Goal: Understand process/instructions

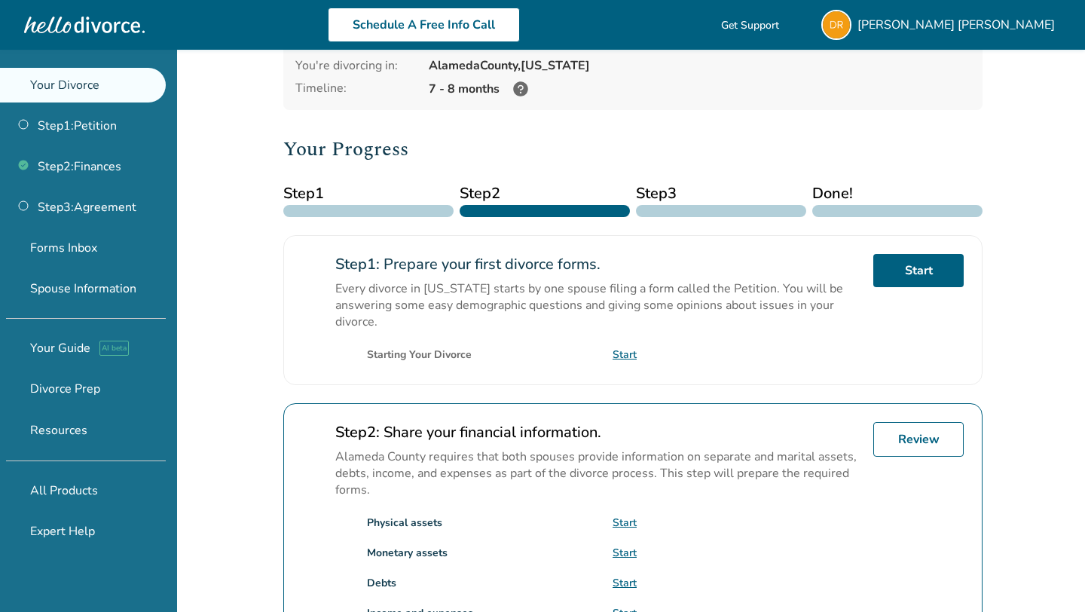
scroll to position [130, 0]
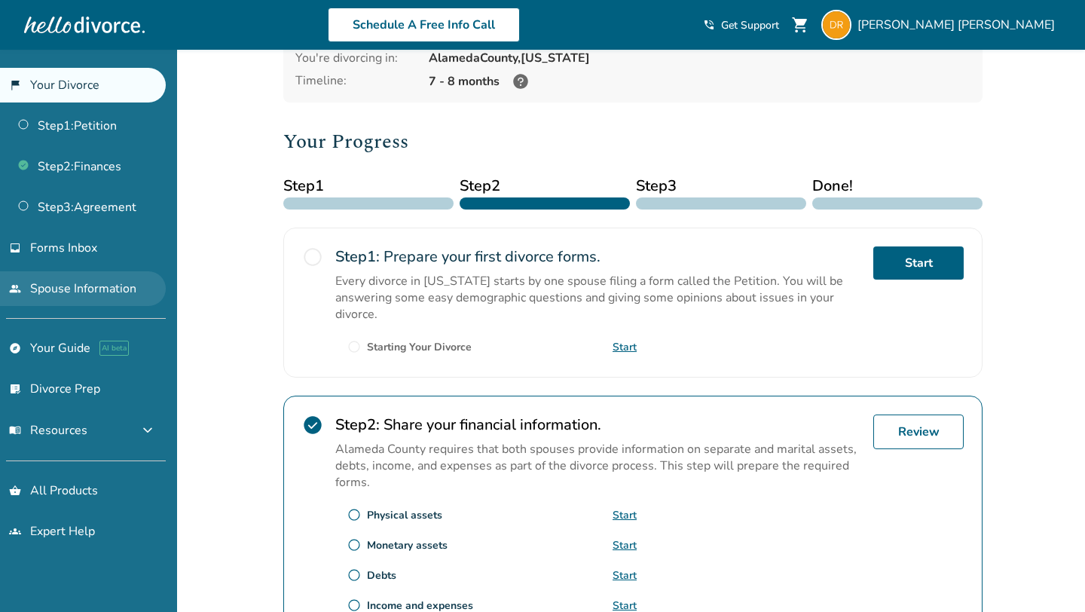
click at [115, 292] on link "people Spouse Information" at bounding box center [83, 288] width 166 height 35
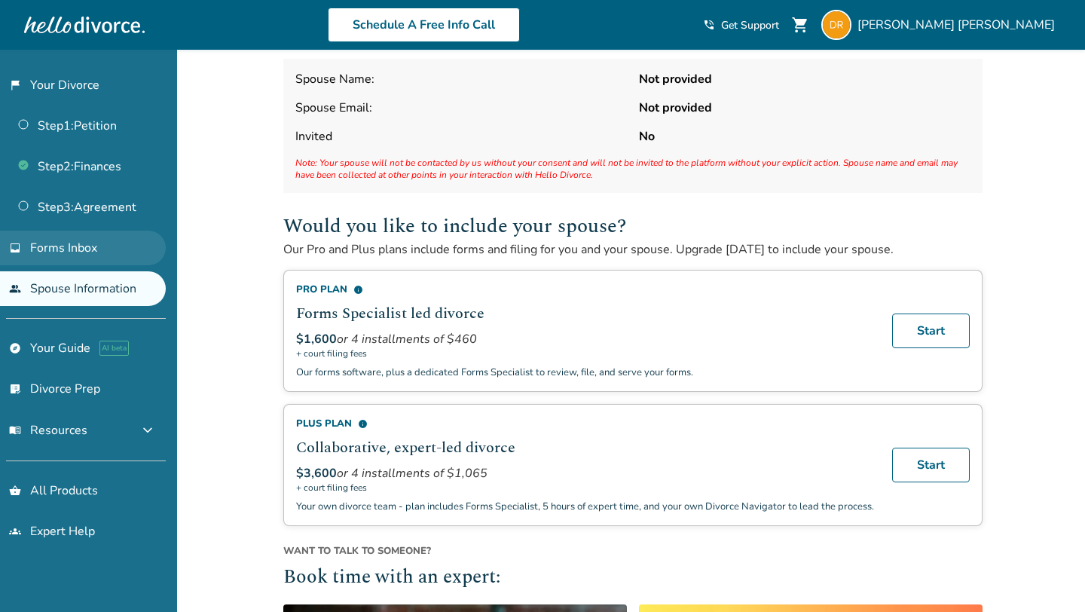
click at [121, 238] on link "inbox Forms Inbox" at bounding box center [83, 248] width 166 height 35
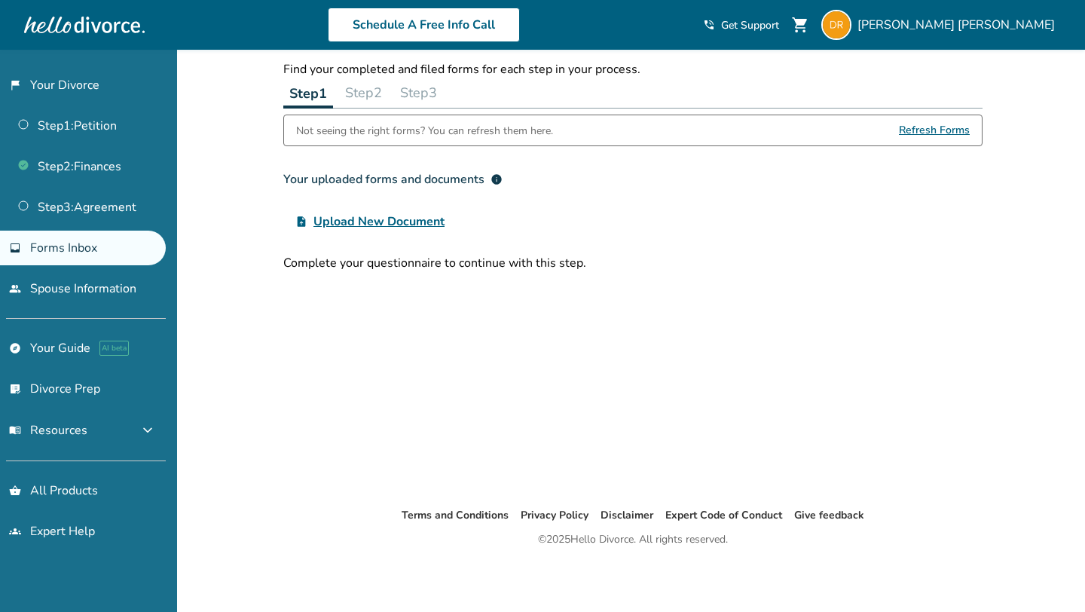
click at [413, 96] on button "Step 3" at bounding box center [418, 93] width 49 height 30
click at [384, 87] on button "Step 2" at bounding box center [362, 93] width 49 height 30
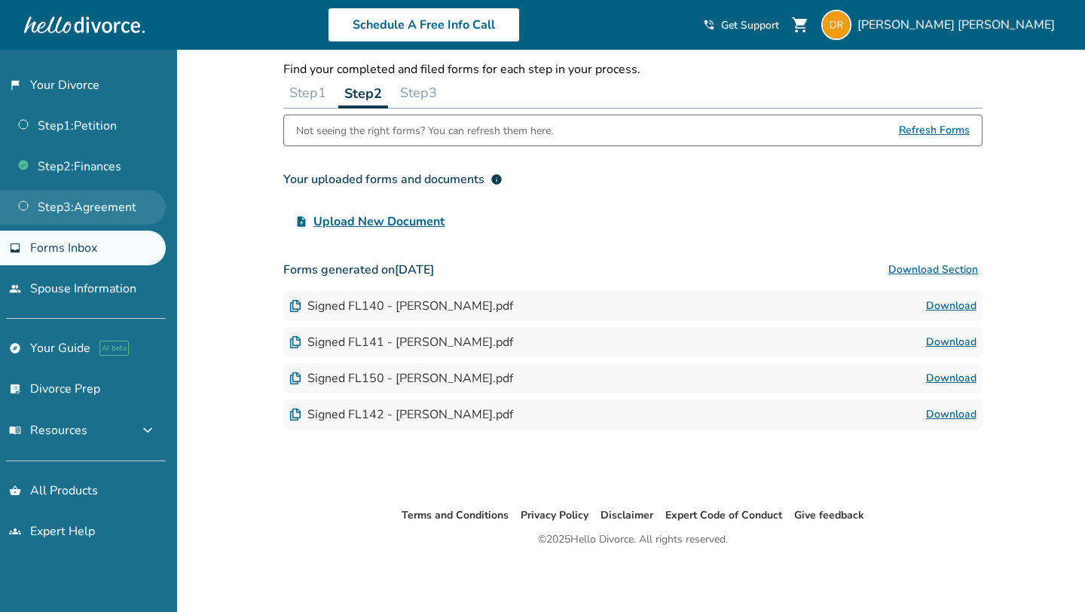
click at [59, 206] on link "Step 3 : Agreement" at bounding box center [83, 207] width 166 height 35
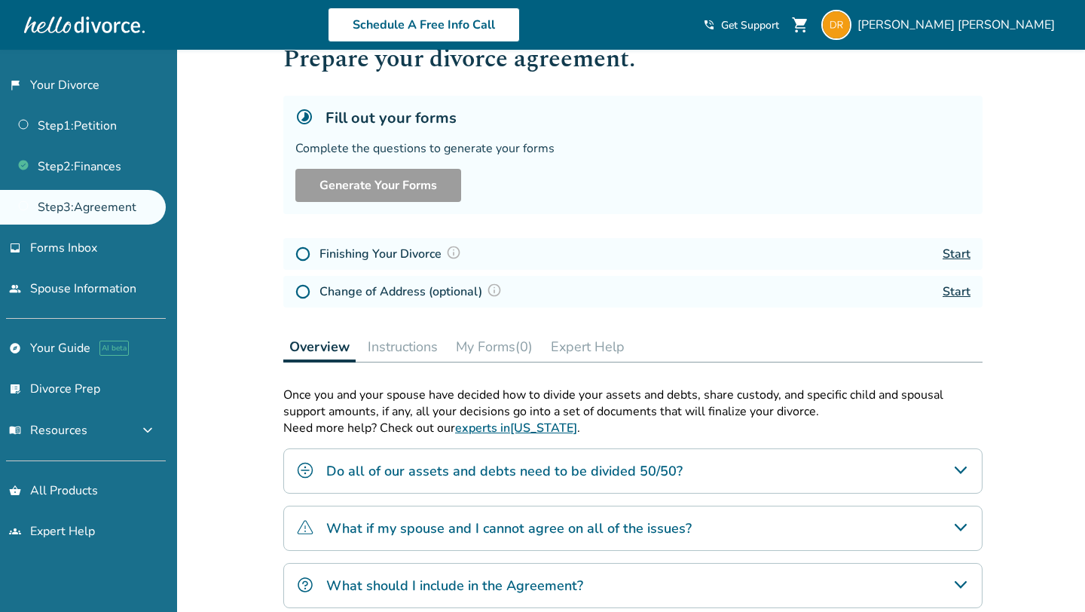
click at [475, 338] on button "My Forms (0)" at bounding box center [494, 347] width 89 height 30
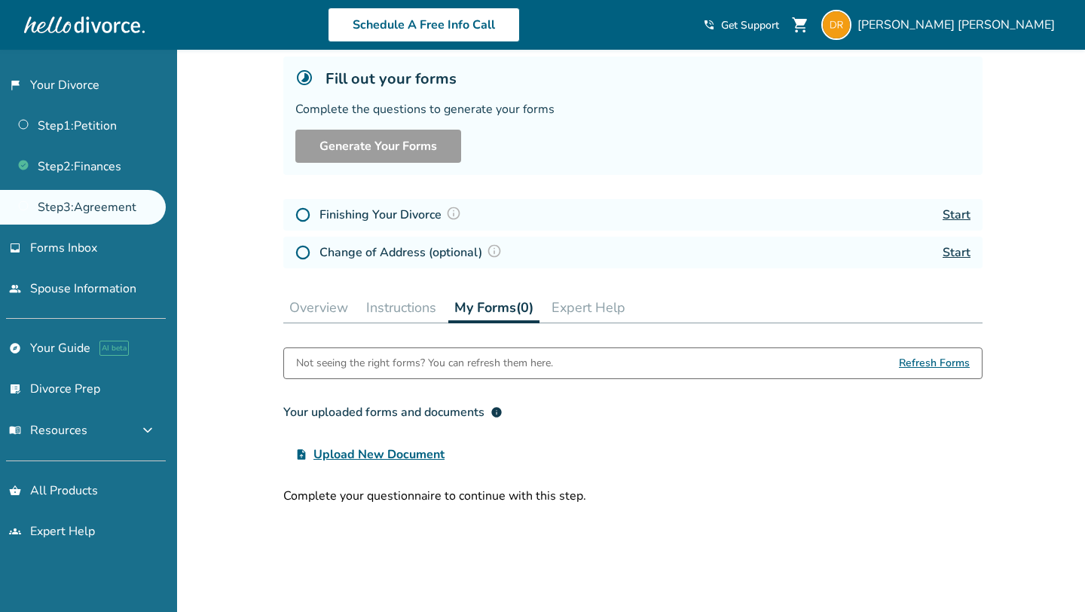
scroll to position [90, 0]
click at [416, 325] on div "Step 0 3 Prepare your divorce agreement. Fill out your forms Complete the quest…" at bounding box center [632, 334] width 699 height 701
click at [414, 301] on button "Instructions" at bounding box center [401, 307] width 82 height 30
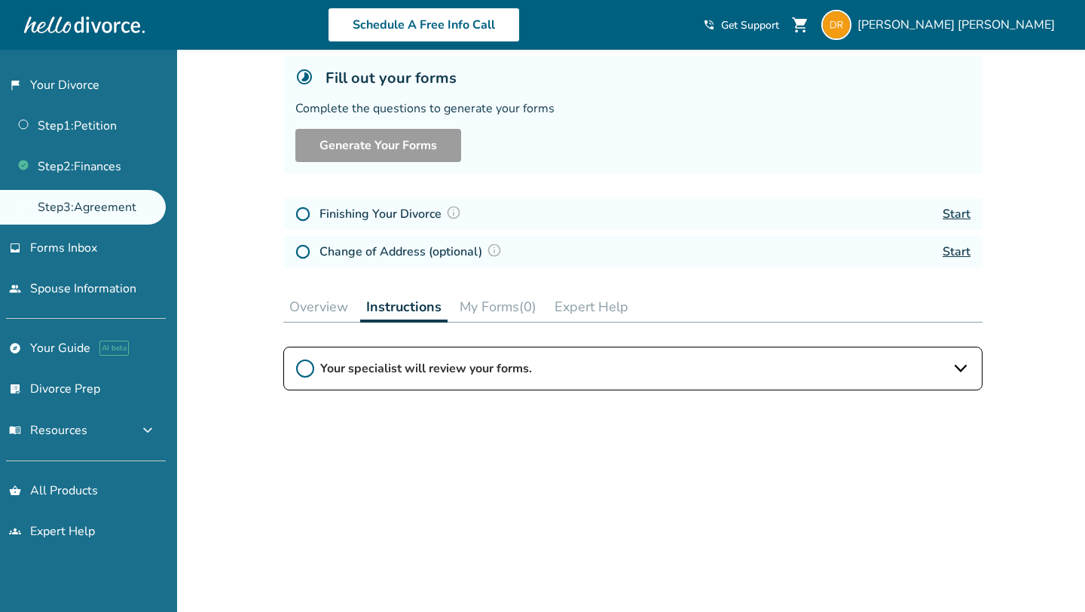
click at [320, 311] on button "Overview" at bounding box center [318, 307] width 71 height 30
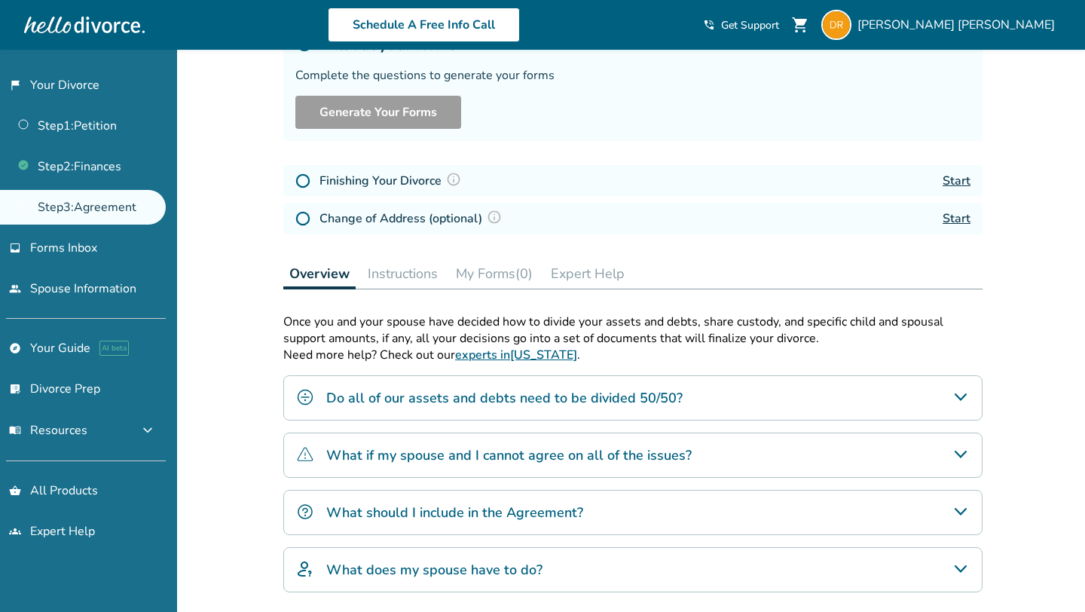
scroll to position [116, 0]
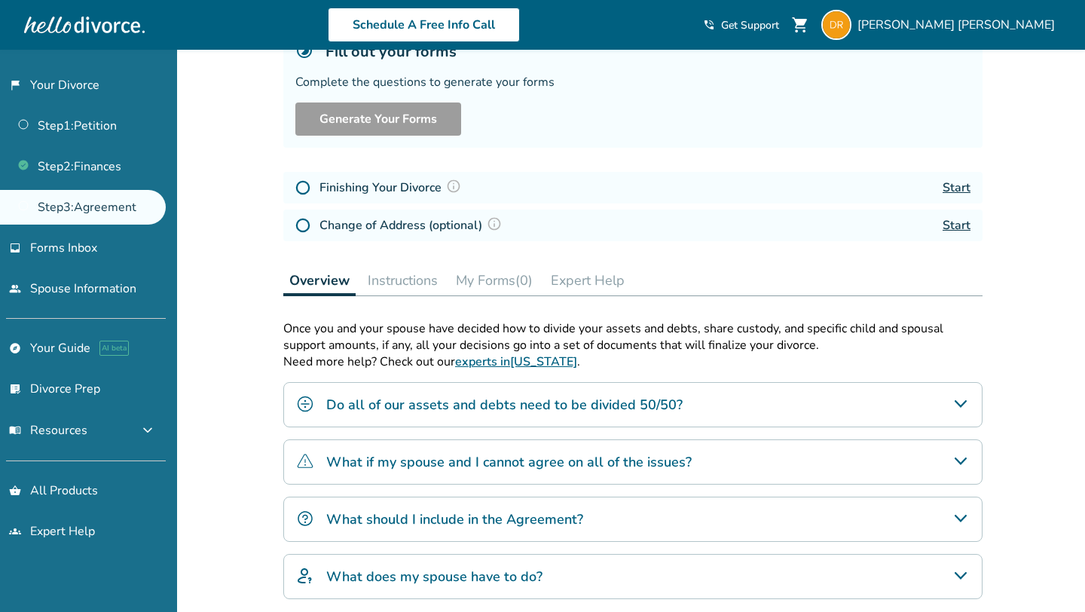
click at [490, 283] on button "My Forms (0)" at bounding box center [494, 280] width 89 height 30
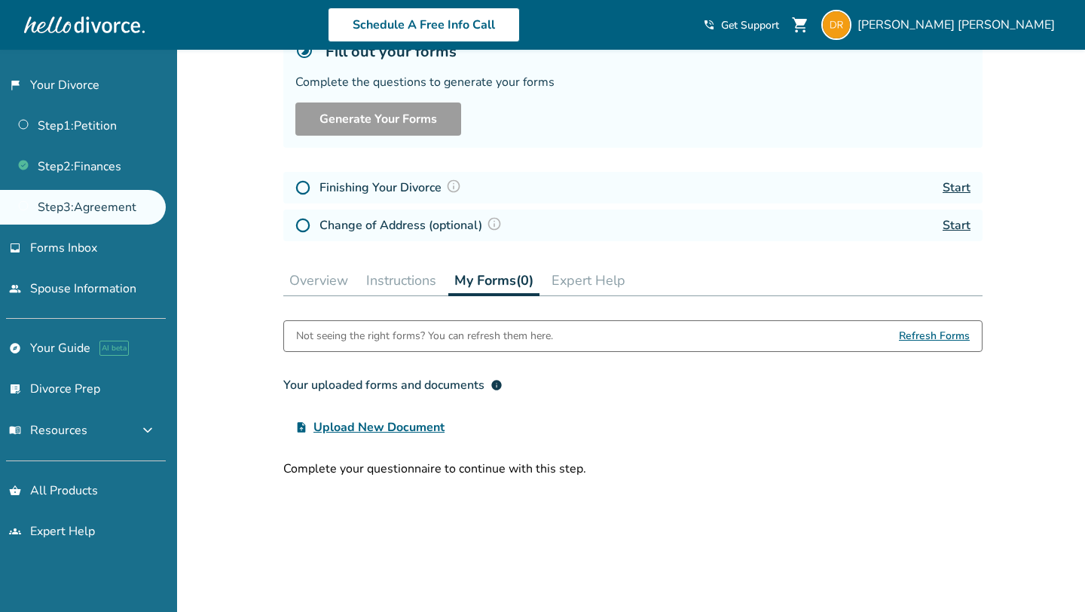
click at [401, 286] on button "Instructions" at bounding box center [401, 280] width 82 height 30
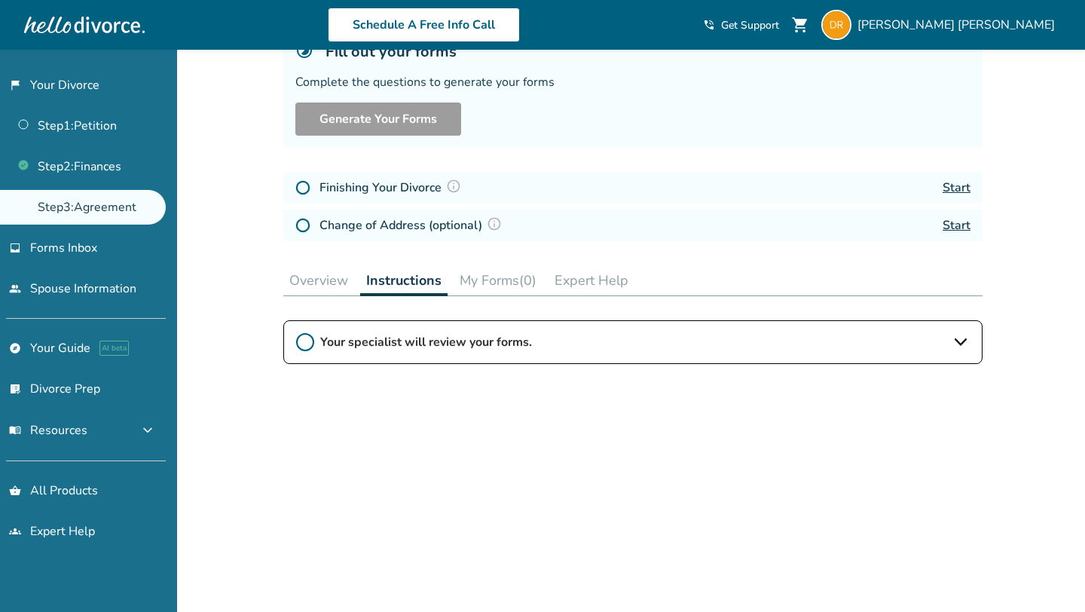
click at [335, 276] on button "Overview" at bounding box center [318, 280] width 71 height 30
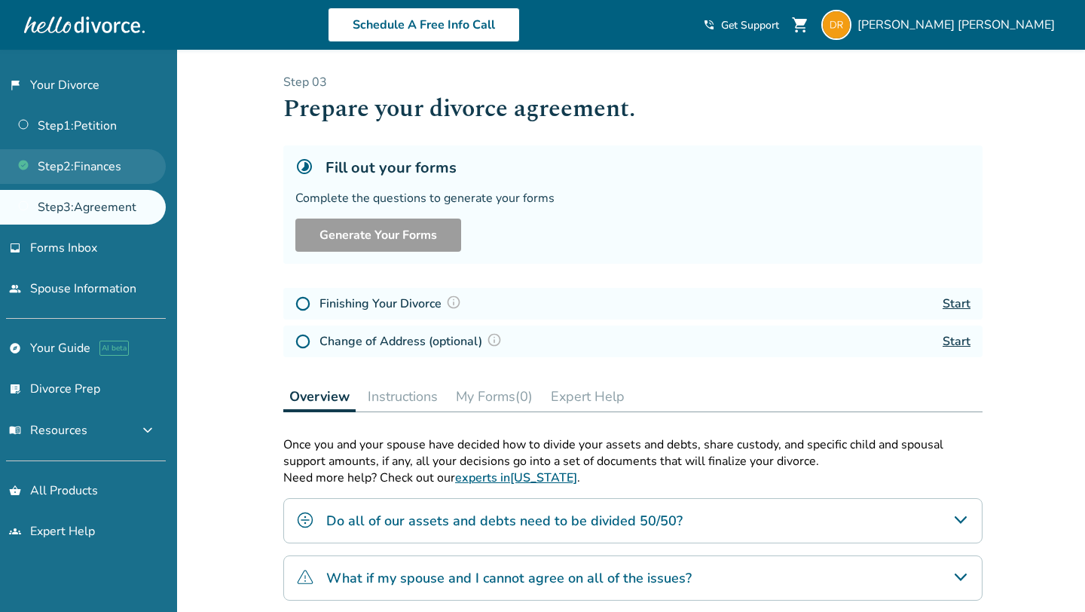
click at [90, 167] on link "Step 2 : Finances" at bounding box center [83, 166] width 166 height 35
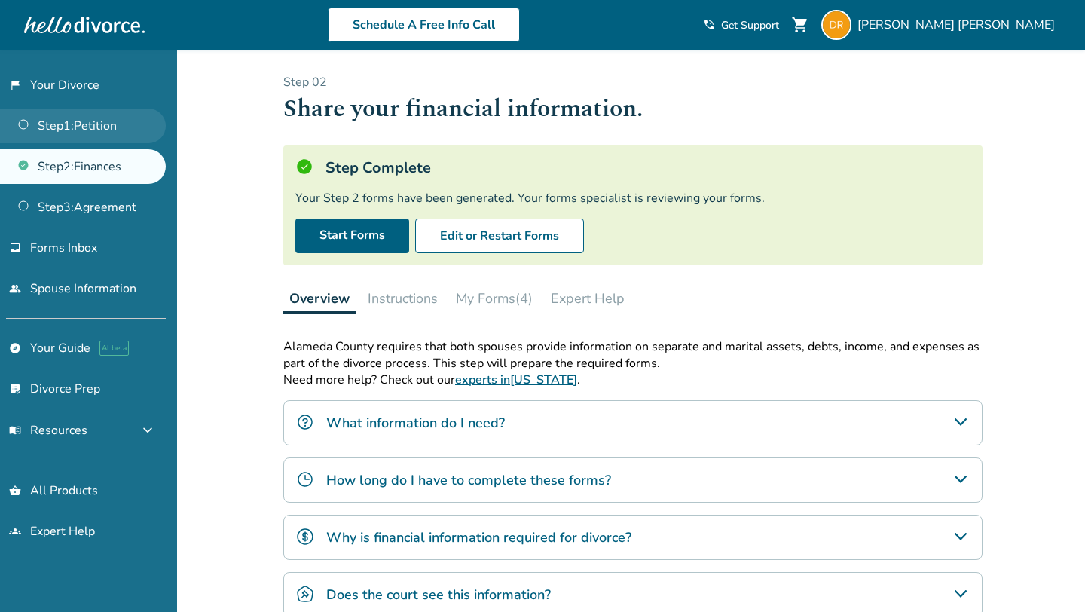
click at [98, 118] on link "Step 1 : Petition" at bounding box center [83, 125] width 166 height 35
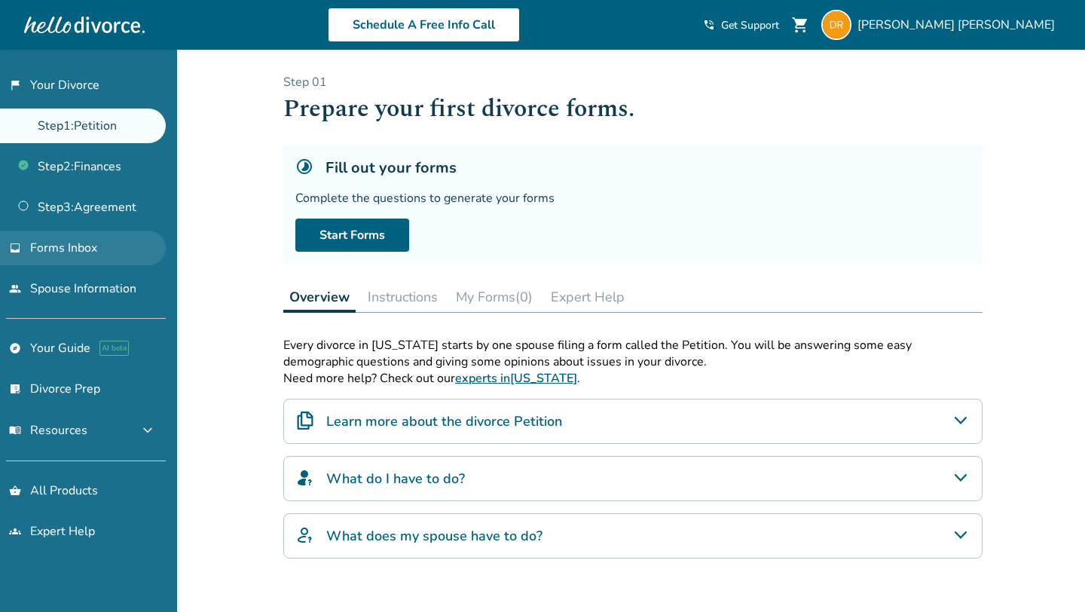
click at [82, 258] on link "inbox Forms Inbox" at bounding box center [83, 248] width 166 height 35
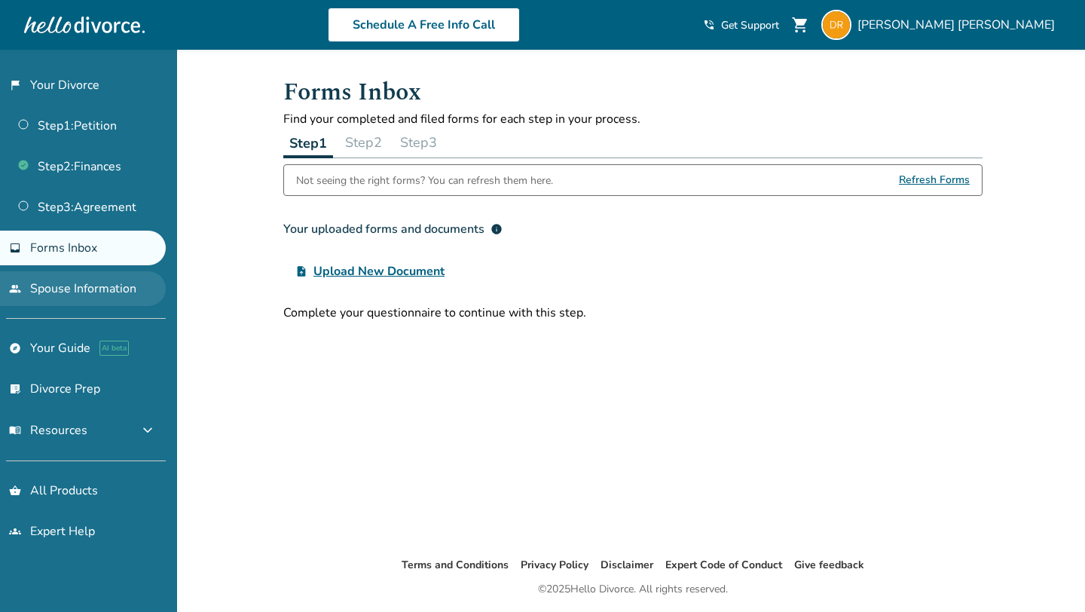
click at [82, 281] on link "people Spouse Information" at bounding box center [83, 288] width 166 height 35
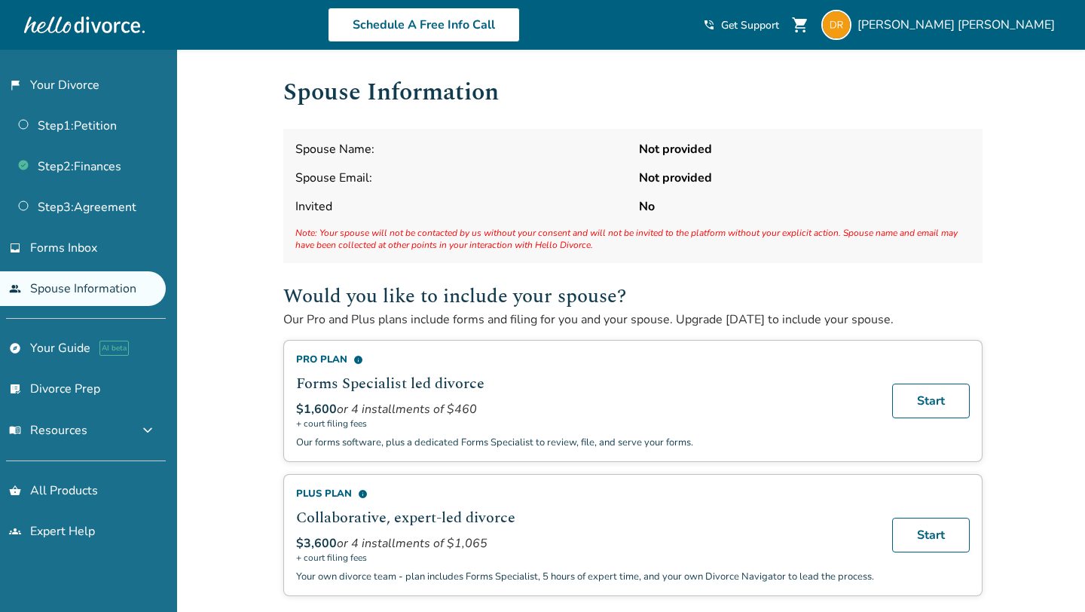
click at [613, 222] on div "Spouse Name: Not provided Spouse Email: Not provided Invited No Note: Your spou…" at bounding box center [632, 196] width 699 height 134
drag, startPoint x: 665, startPoint y: 143, endPoint x: 637, endPoint y: 212, distance: 74.3
click at [637, 211] on div "Spouse Name: Not provided Spouse Email: Not provided Invited No Note: Your spou…" at bounding box center [632, 196] width 699 height 134
click at [599, 332] on div "Would you like to include your spouse? Our Pro and Plus plans include forms and…" at bounding box center [632, 438] width 699 height 315
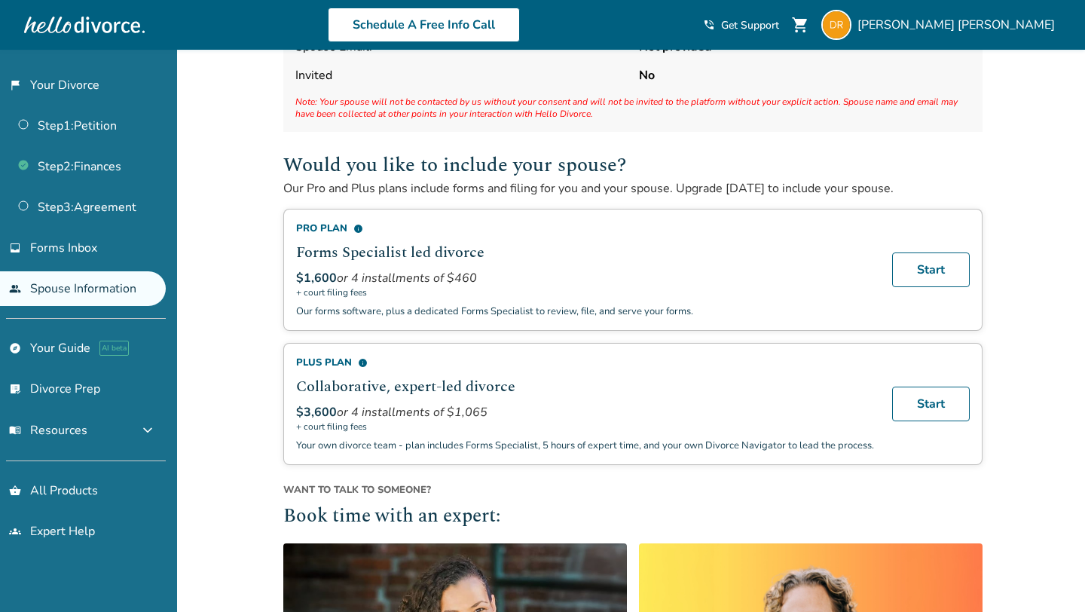
scroll to position [26, 0]
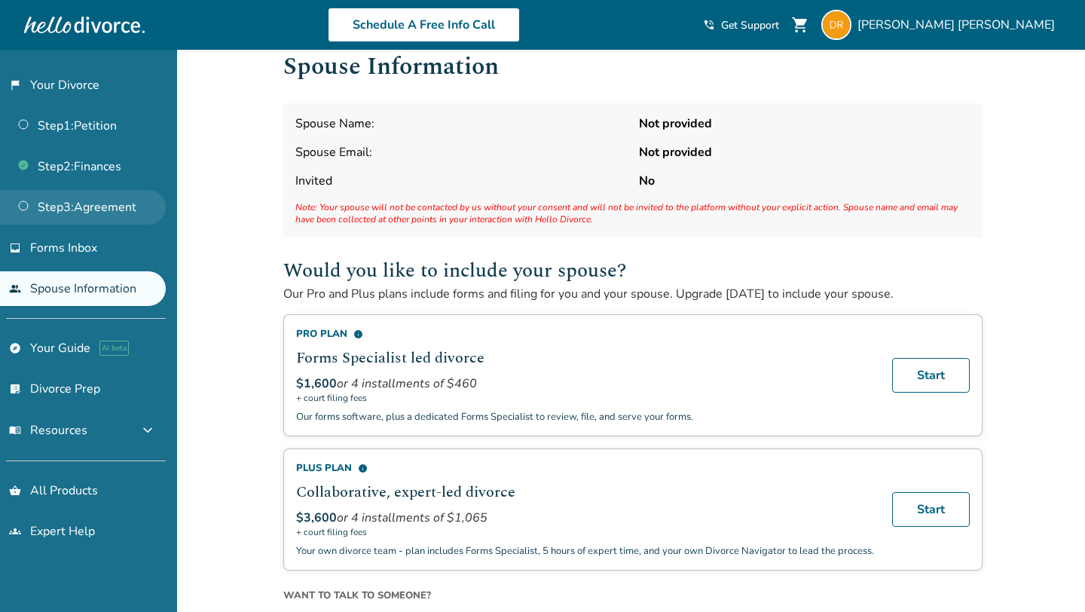
click at [72, 199] on link "Step 3 : Agreement" at bounding box center [83, 207] width 166 height 35
